Goal: Find specific fact: Find specific fact

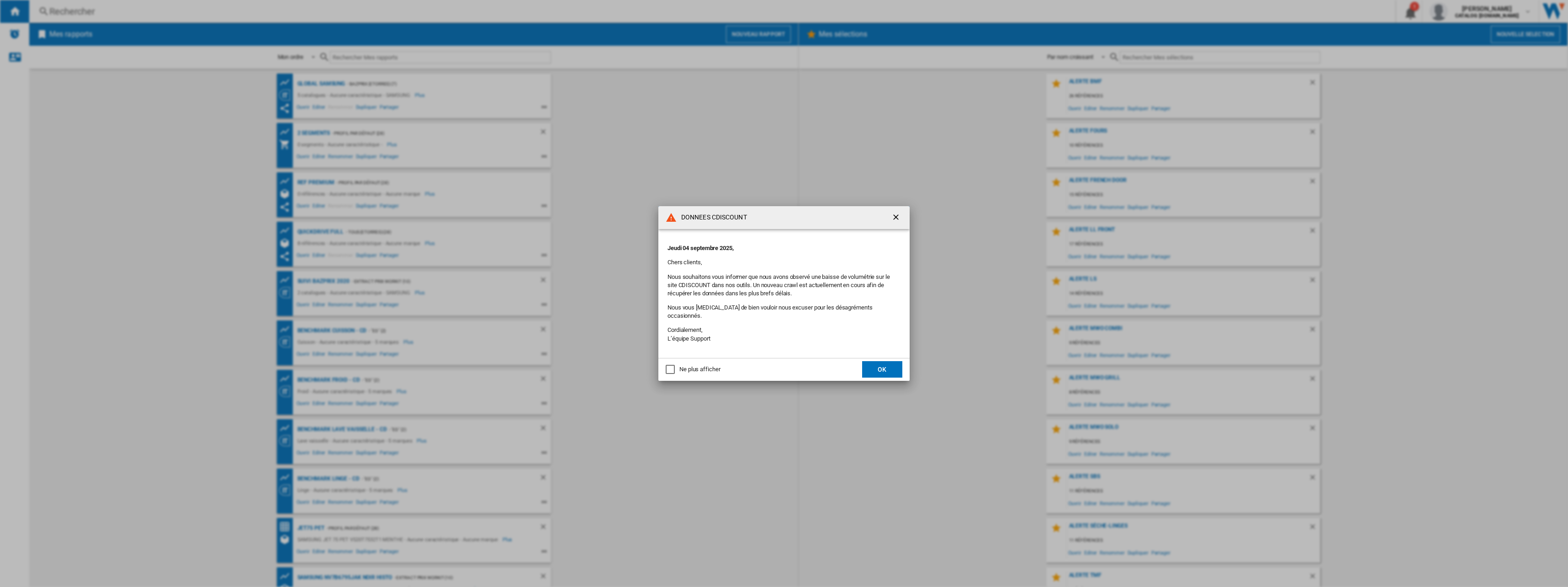
click at [880, 364] on button "OK" at bounding box center [882, 369] width 40 height 16
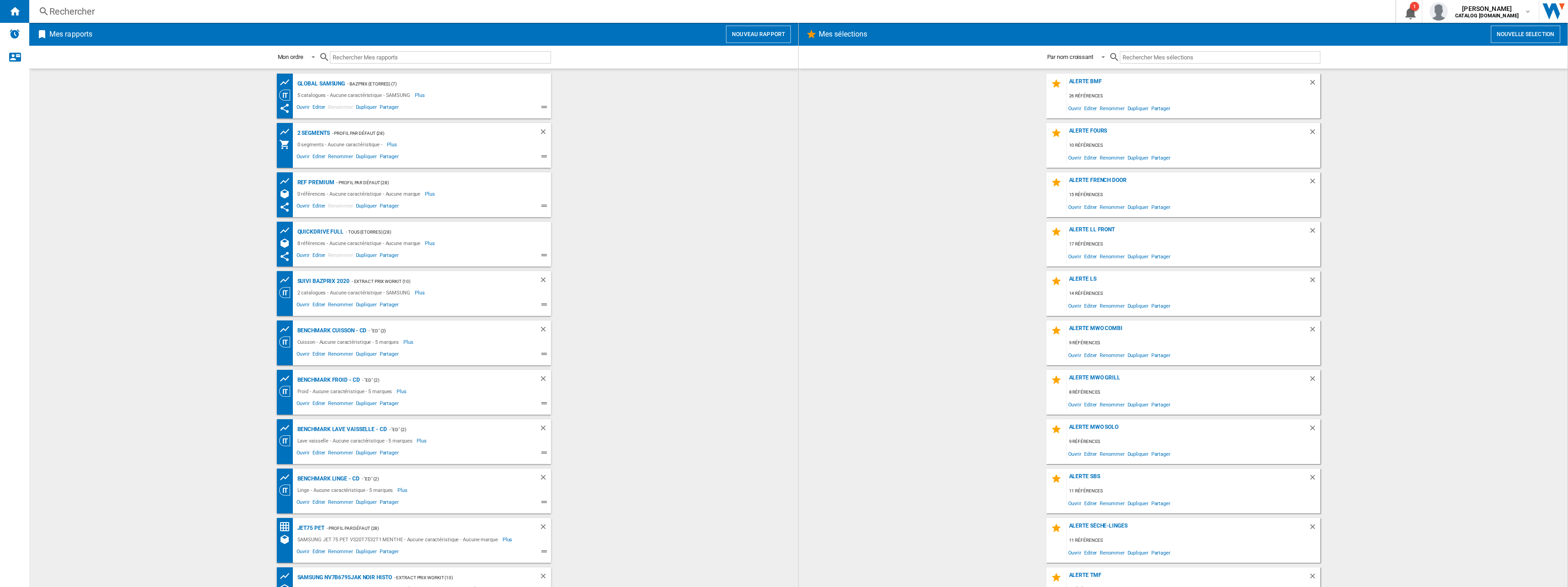
click at [100, 16] on div "Rechercher" at bounding box center [710, 11] width 1322 height 13
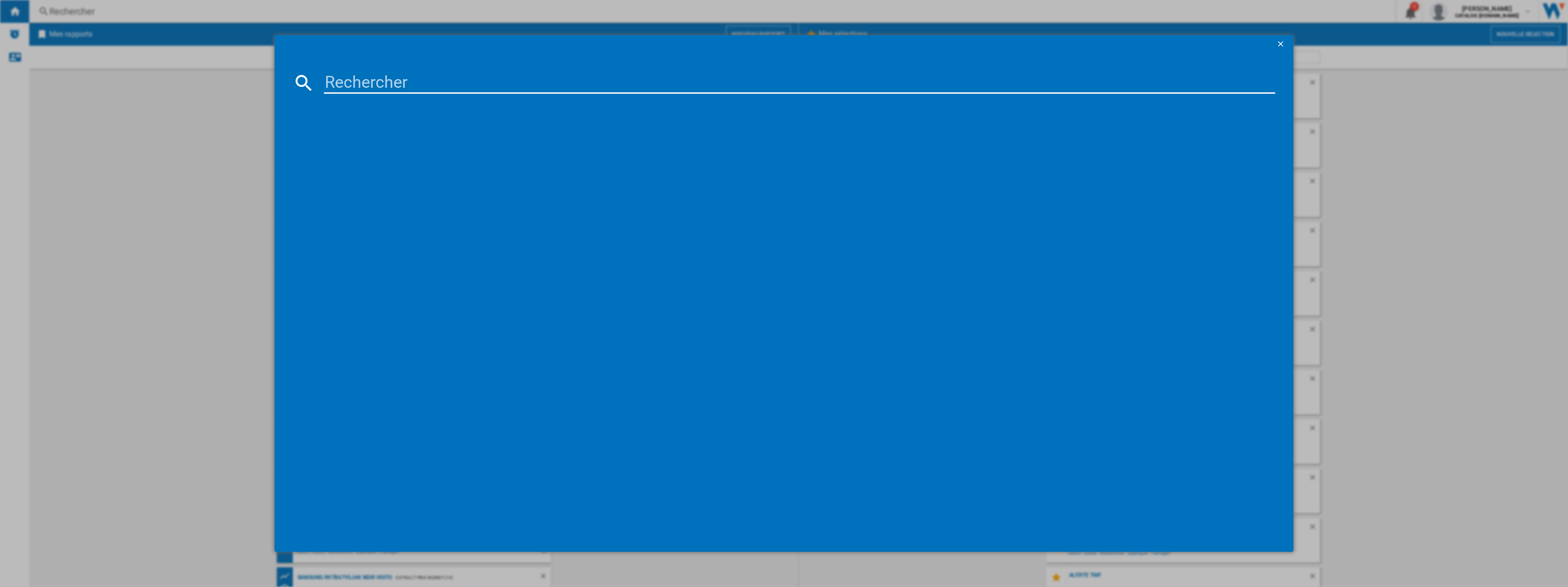
click at [408, 85] on input at bounding box center [799, 83] width 951 height 22
paste input "KSFE 52Z20"
type input "KSFE 52Z20"
click at [1282, 43] on ng-md-icon "getI18NText('BUTTONS.CLOSE_DIALOG')" at bounding box center [1281, 45] width 11 height 11
